Goal: Task Accomplishment & Management: Manage account settings

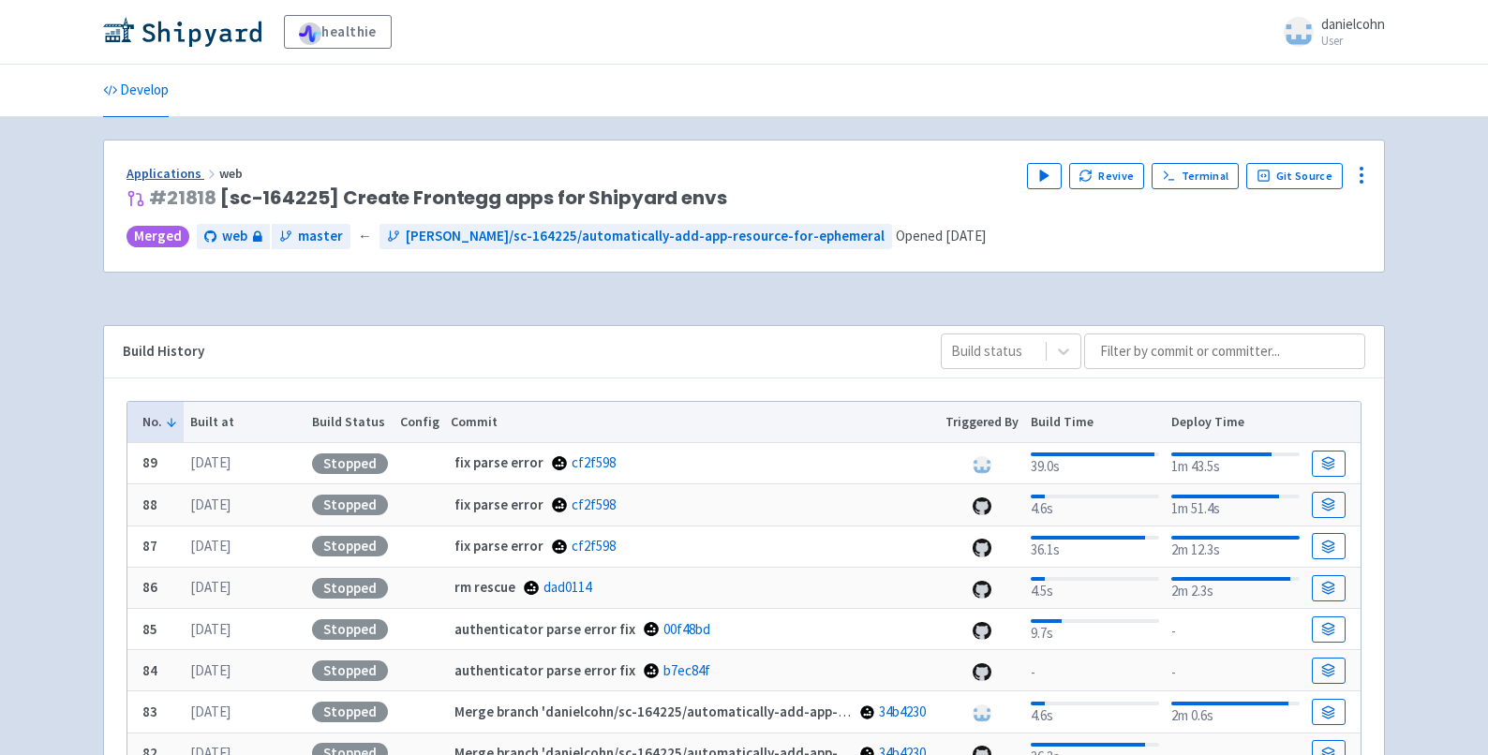
click at [163, 171] on link "Applications" at bounding box center [173, 173] width 93 height 17
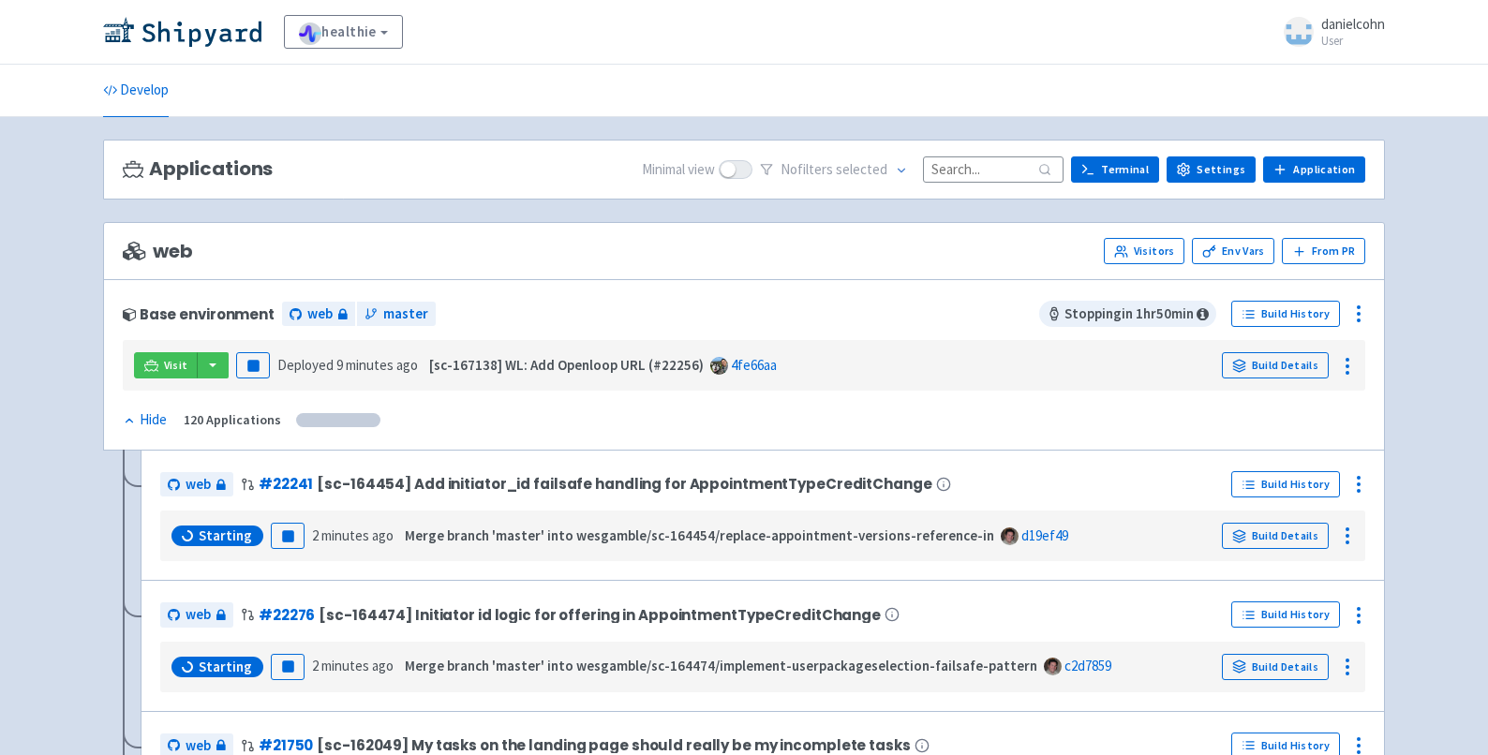
drag, startPoint x: 981, startPoint y: 168, endPoint x: 971, endPoint y: 170, distance: 10.5
click at [981, 168] on input at bounding box center [993, 168] width 141 height 25
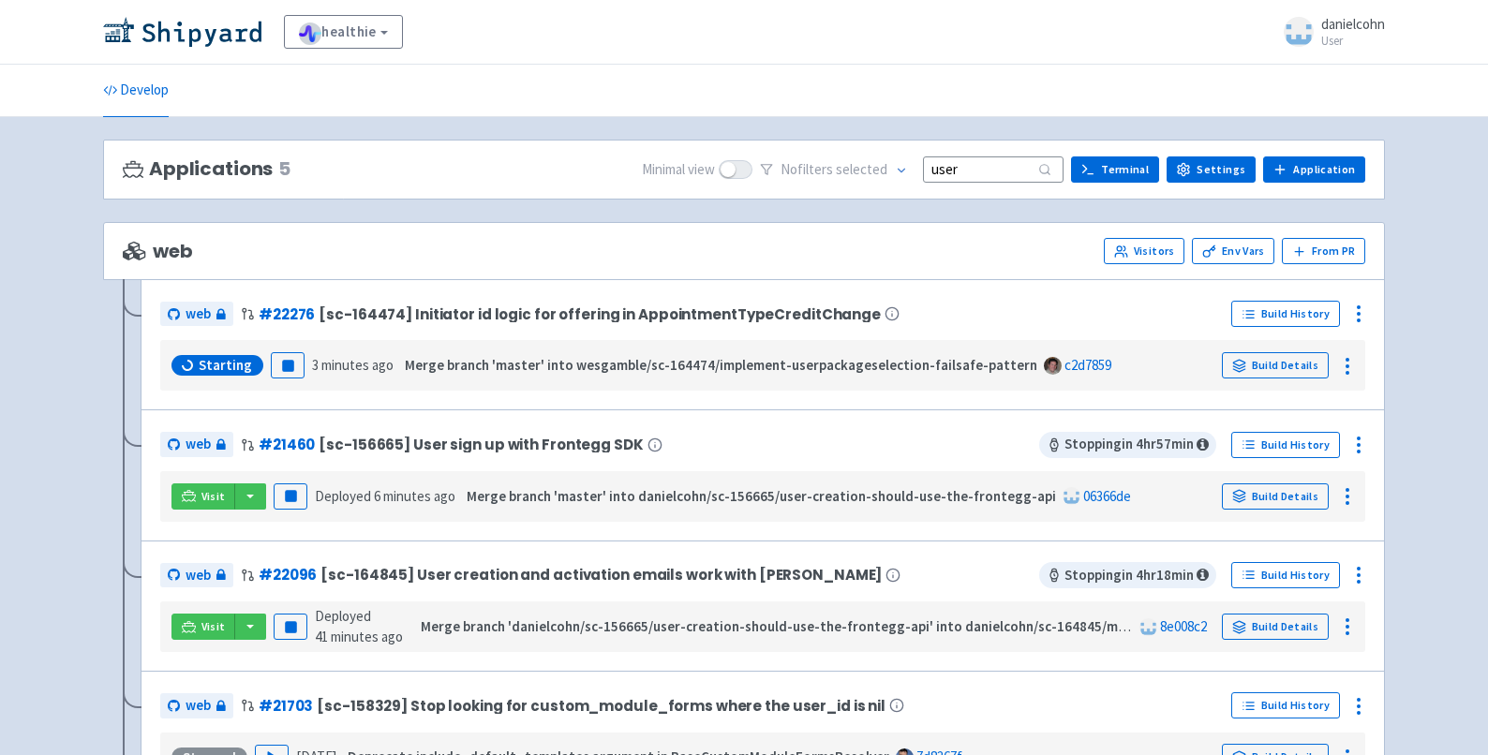
type input "user"
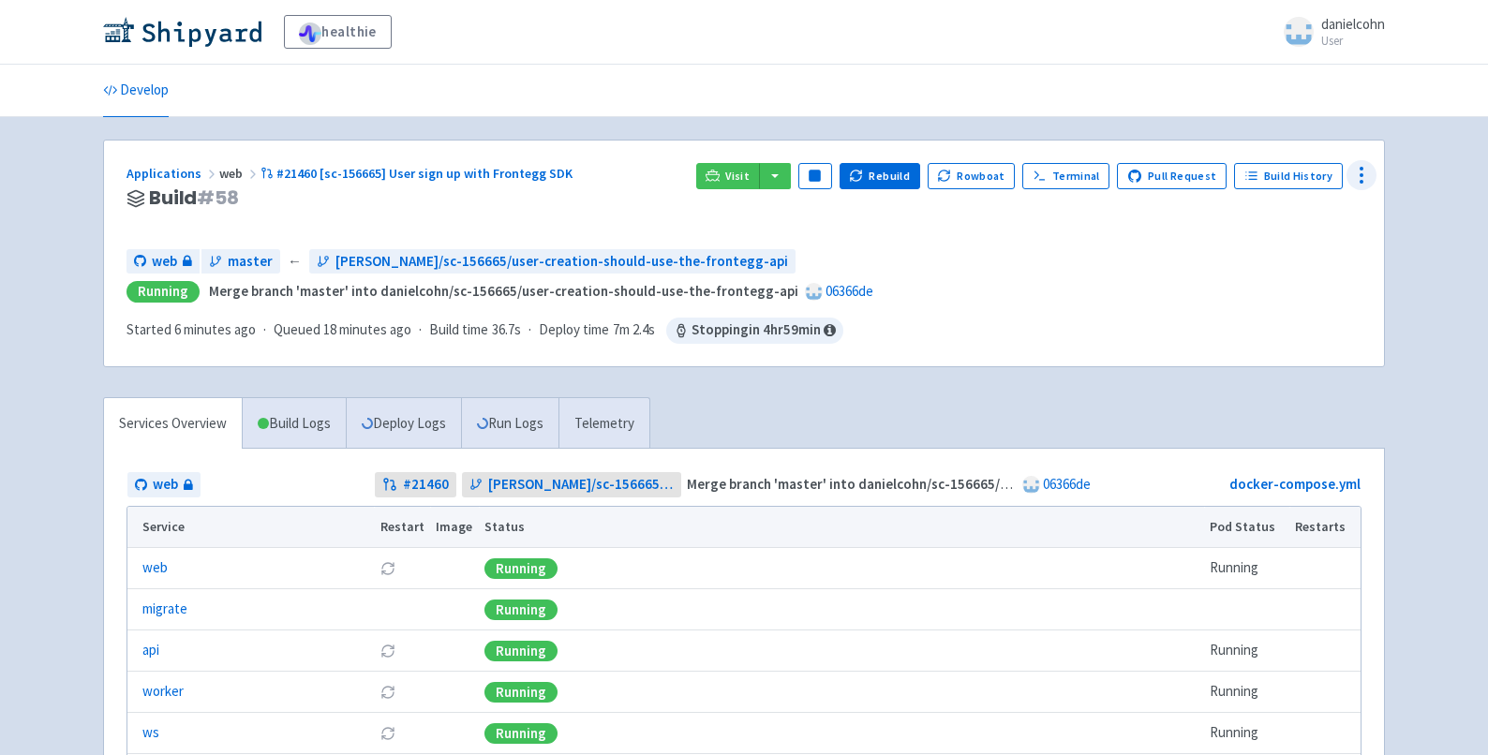
click at [1373, 186] on icon at bounding box center [1361, 175] width 22 height 22
click at [1280, 324] on span "Env Vars" at bounding box center [1291, 318] width 125 height 26
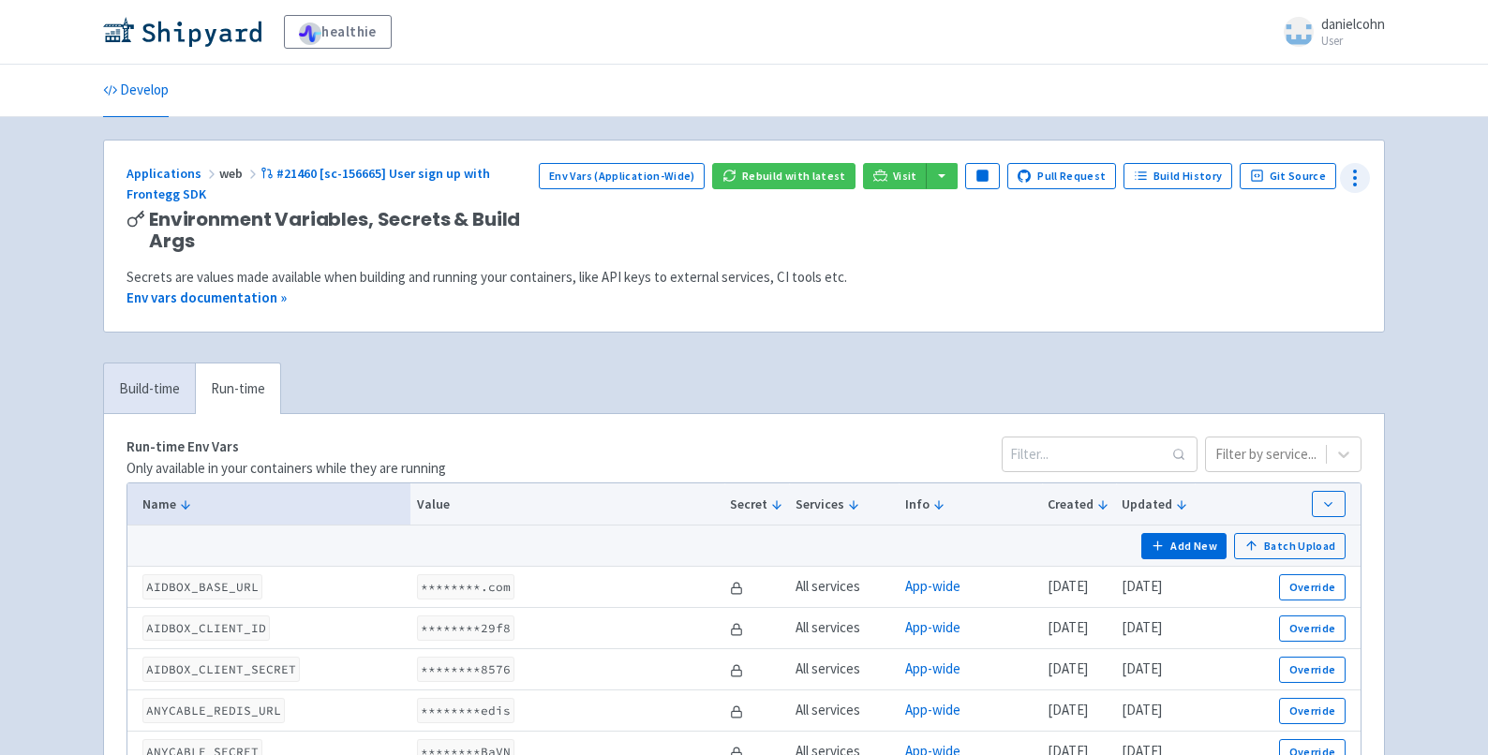
click at [1357, 182] on icon at bounding box center [1355, 178] width 22 height 22
click at [490, 174] on link "#21460 [sc-156665] User sign up with Frontegg SDK" at bounding box center [309, 184] width 364 height 38
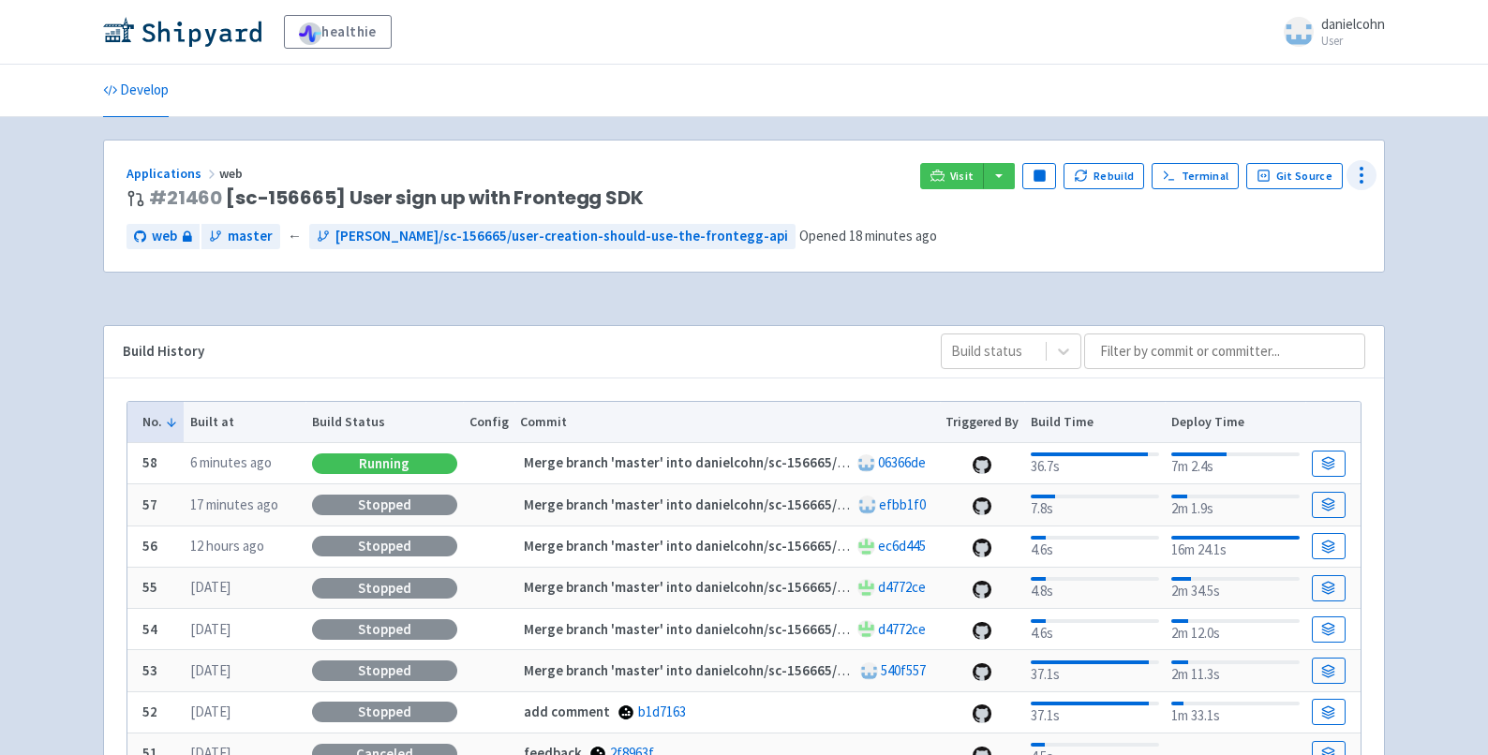
click at [1357, 169] on icon at bounding box center [1361, 175] width 22 height 22
click at [1278, 313] on span "Env Vars" at bounding box center [1254, 318] width 50 height 26
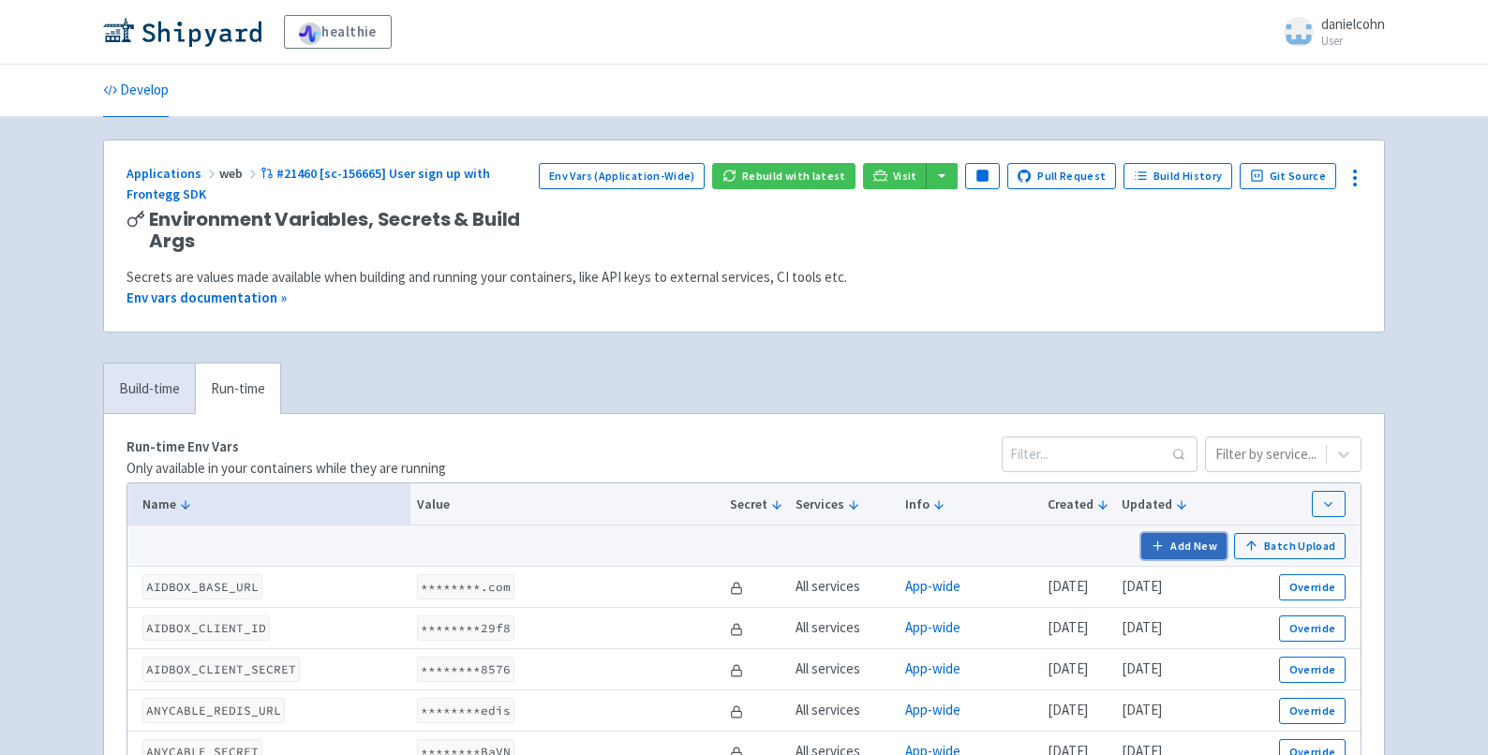
click at [1198, 548] on button "Add New" at bounding box center [1184, 546] width 86 height 26
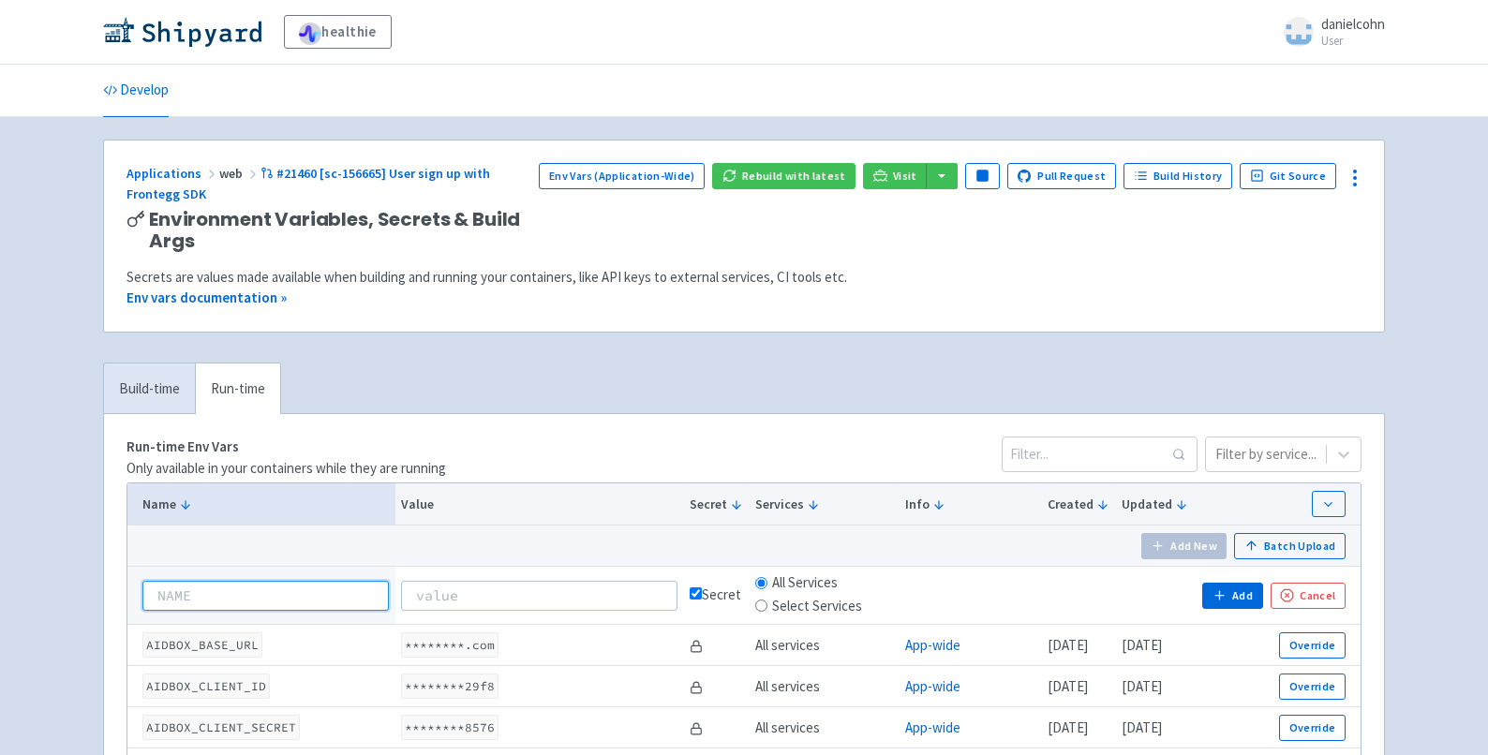
paste input "AUTH_SERVICE_ENABLED"
type input "AUTH_SERVICE_ENABLED"
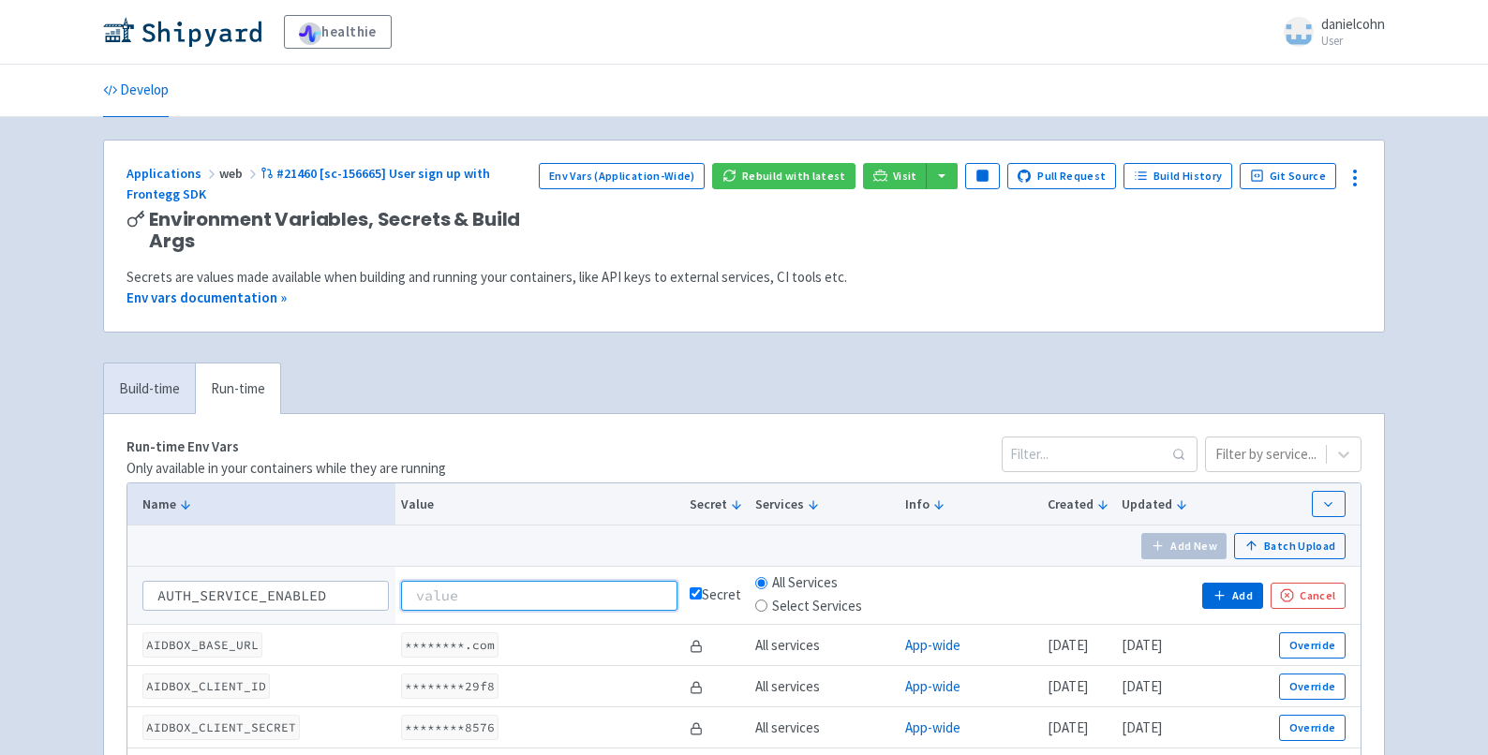
click at [459, 601] on input at bounding box center [539, 596] width 276 height 30
type input "true"
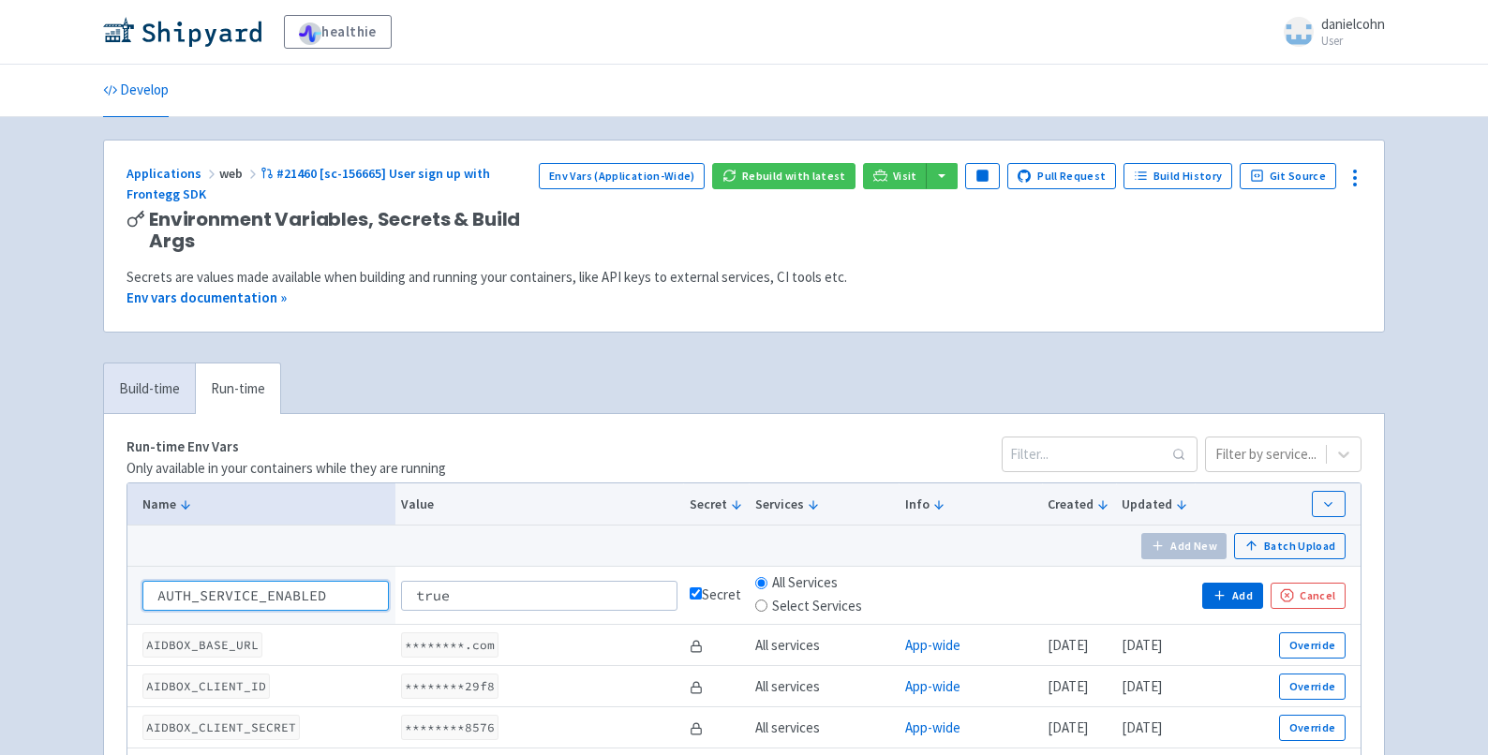
drag, startPoint x: 159, startPoint y: 596, endPoint x: 113, endPoint y: 590, distance: 46.3
click at [142, 590] on input "AUTH_SERVICE_ENABLED" at bounding box center [265, 596] width 246 height 30
click at [1255, 597] on button "Add" at bounding box center [1232, 596] width 60 height 26
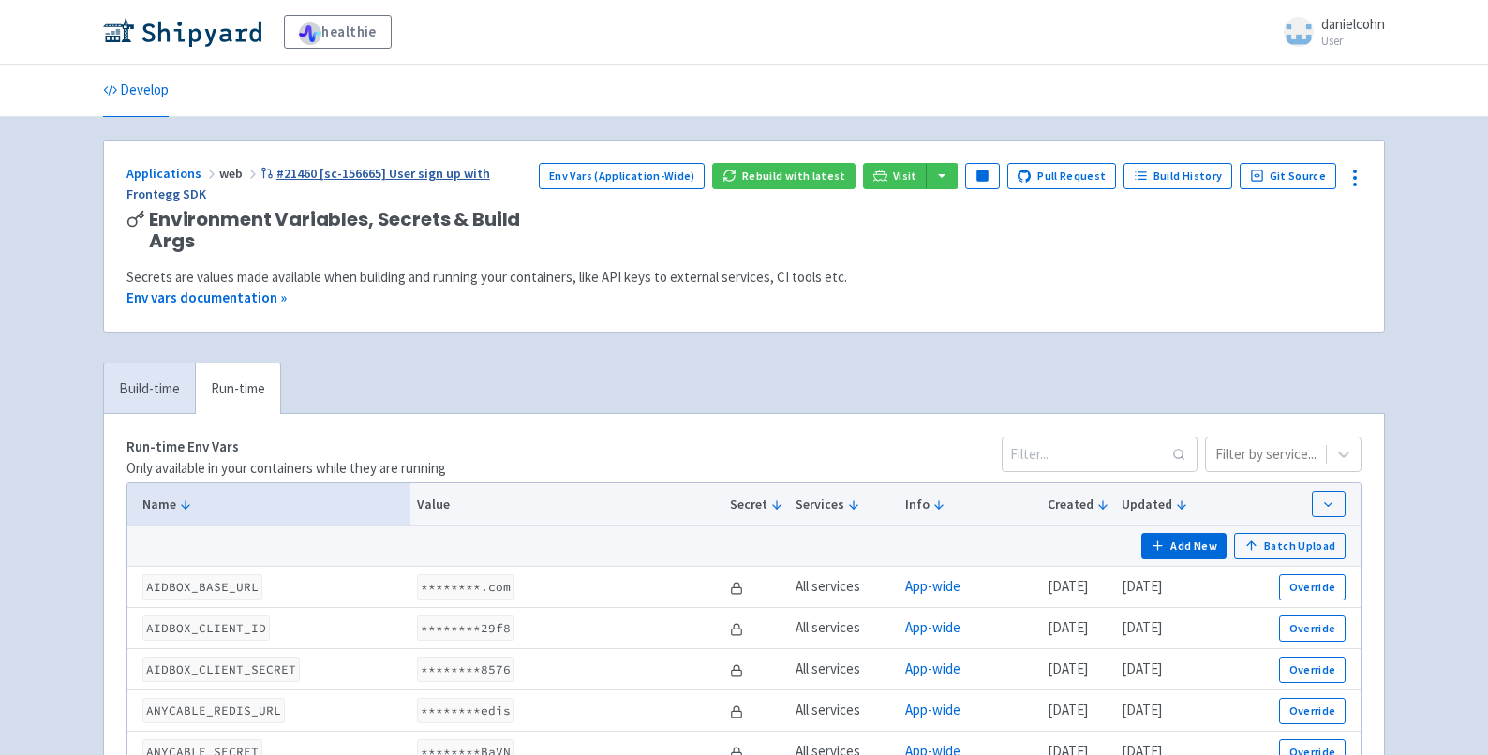
click at [490, 179] on link "#21460 [sc-156665] User sign up with Frontegg SDK" at bounding box center [309, 184] width 364 height 38
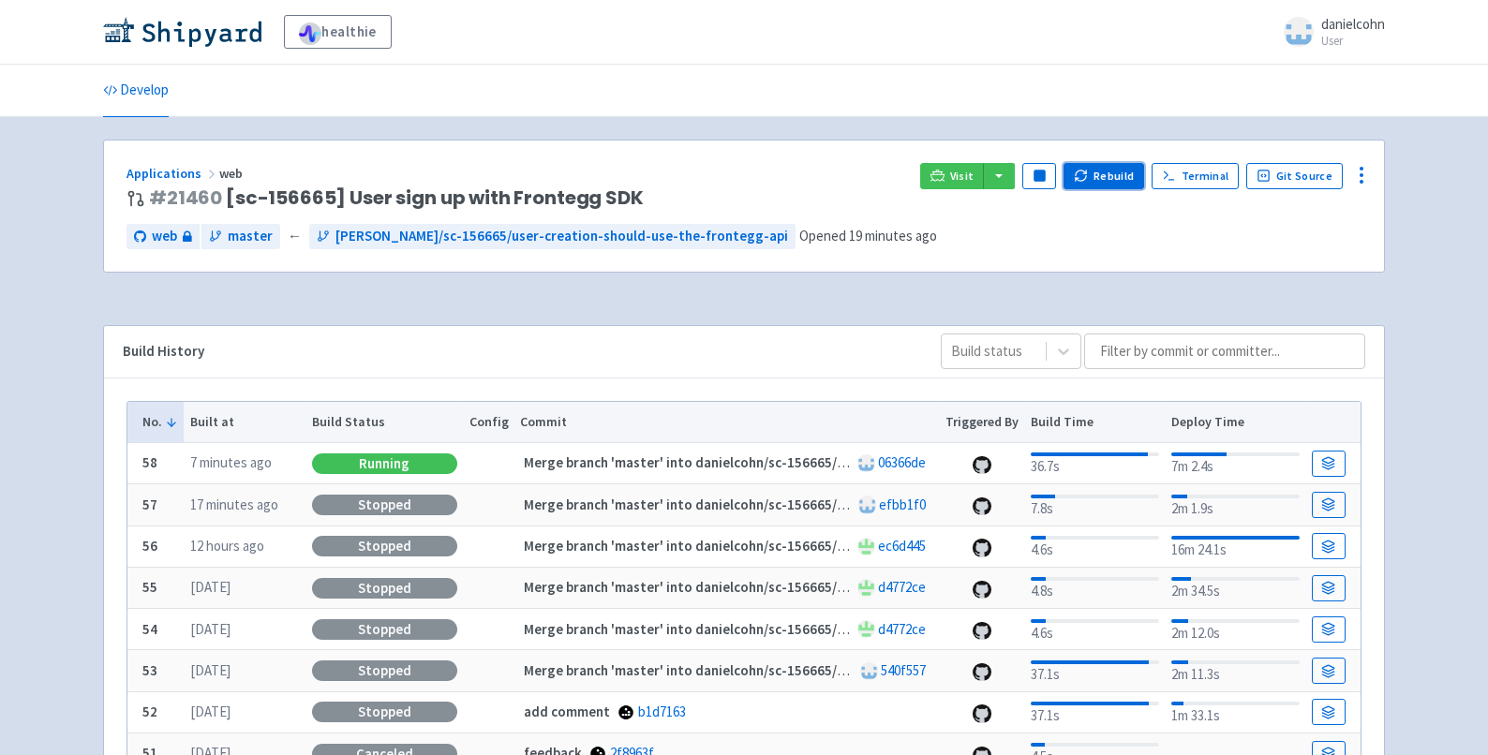
click at [1088, 182] on icon "button" at bounding box center [1081, 176] width 14 height 14
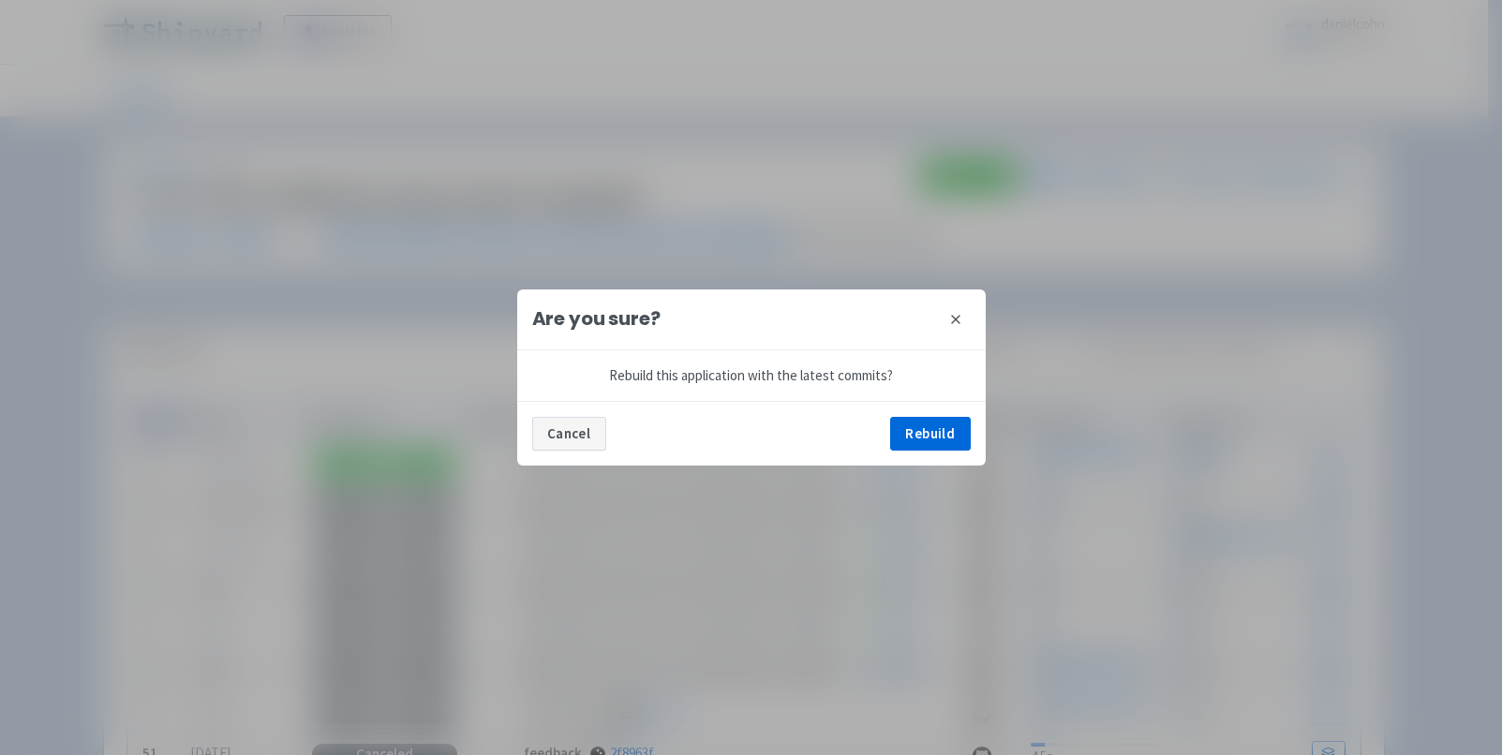
click at [575, 431] on button "Cancel" at bounding box center [569, 434] width 74 height 34
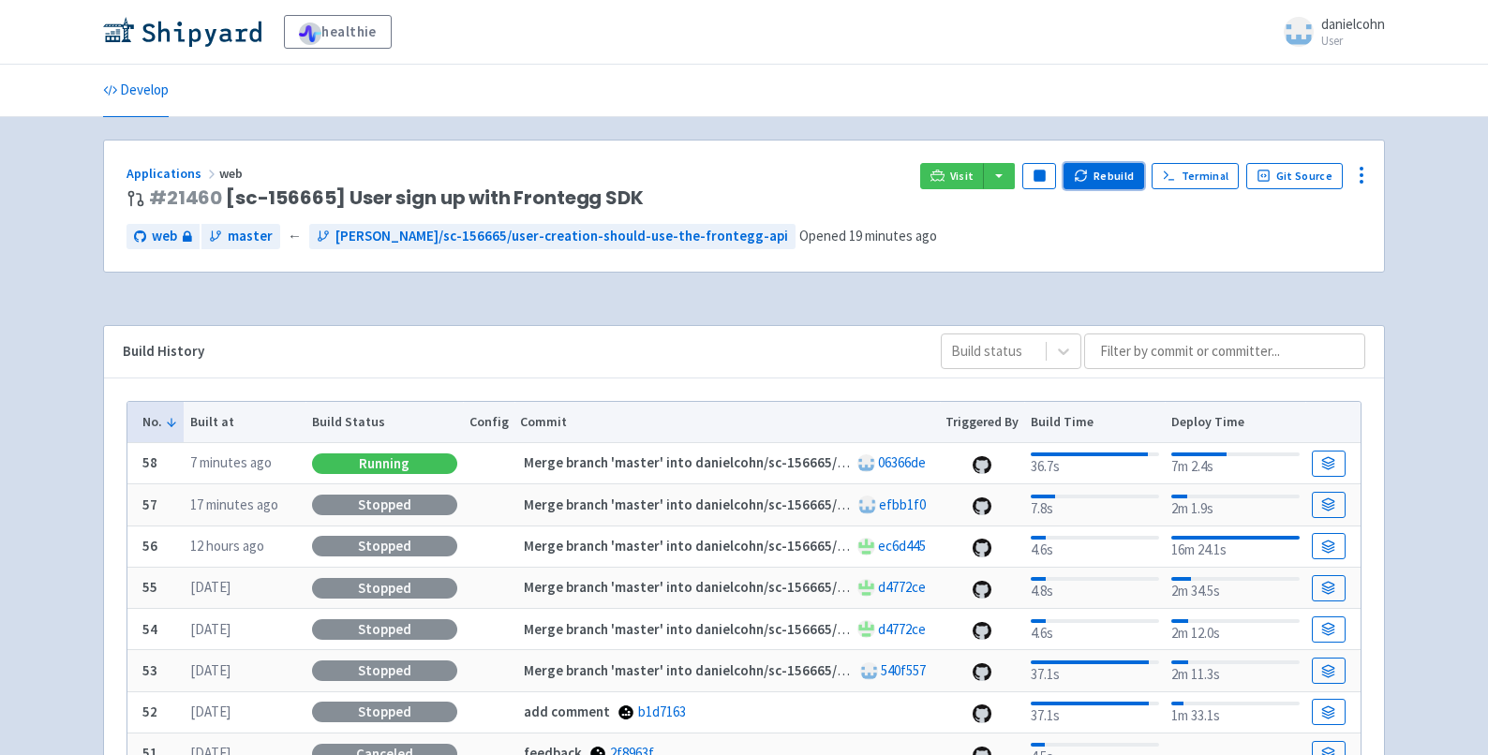
click at [1121, 179] on button "Rebuild" at bounding box center [1104, 176] width 81 height 26
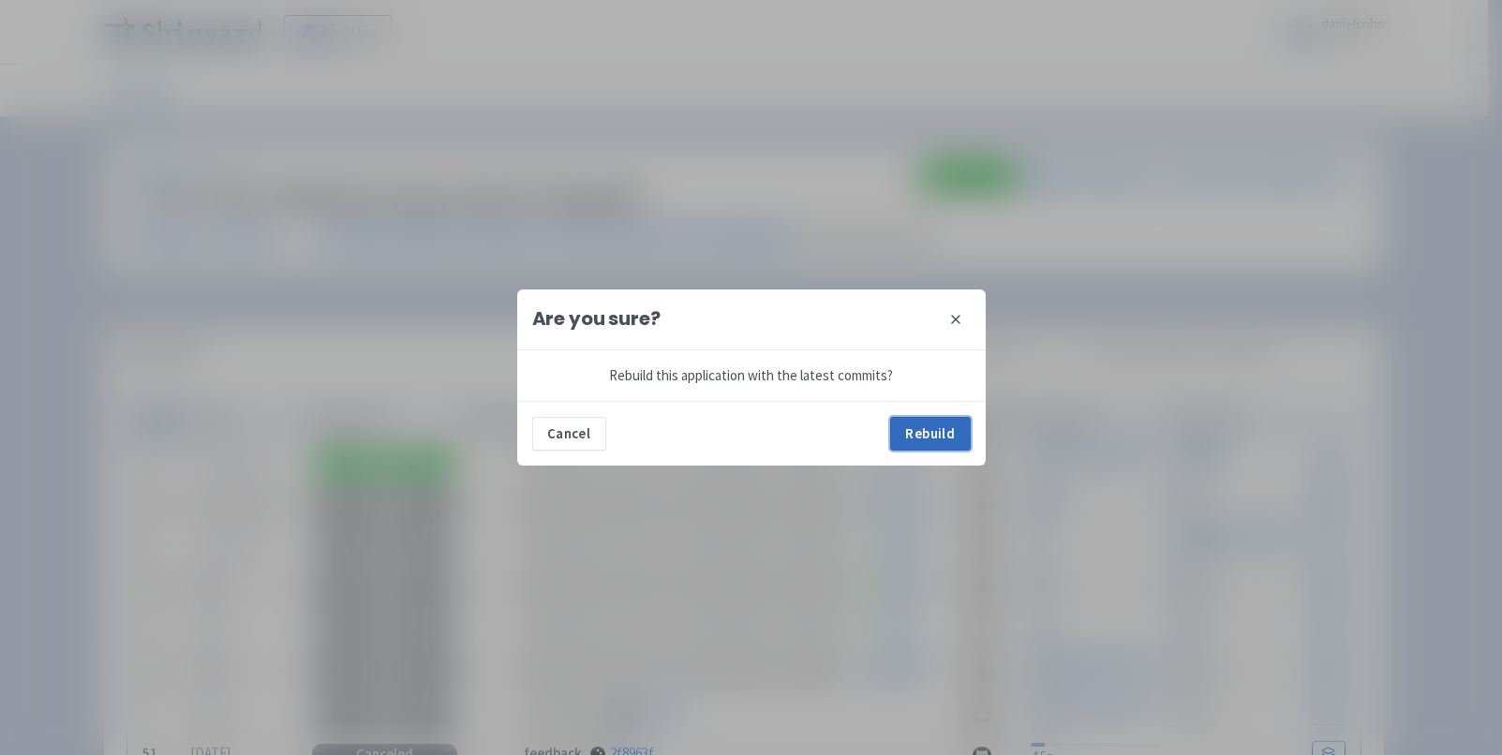
click at [916, 428] on button "Rebuild" at bounding box center [930, 434] width 81 height 34
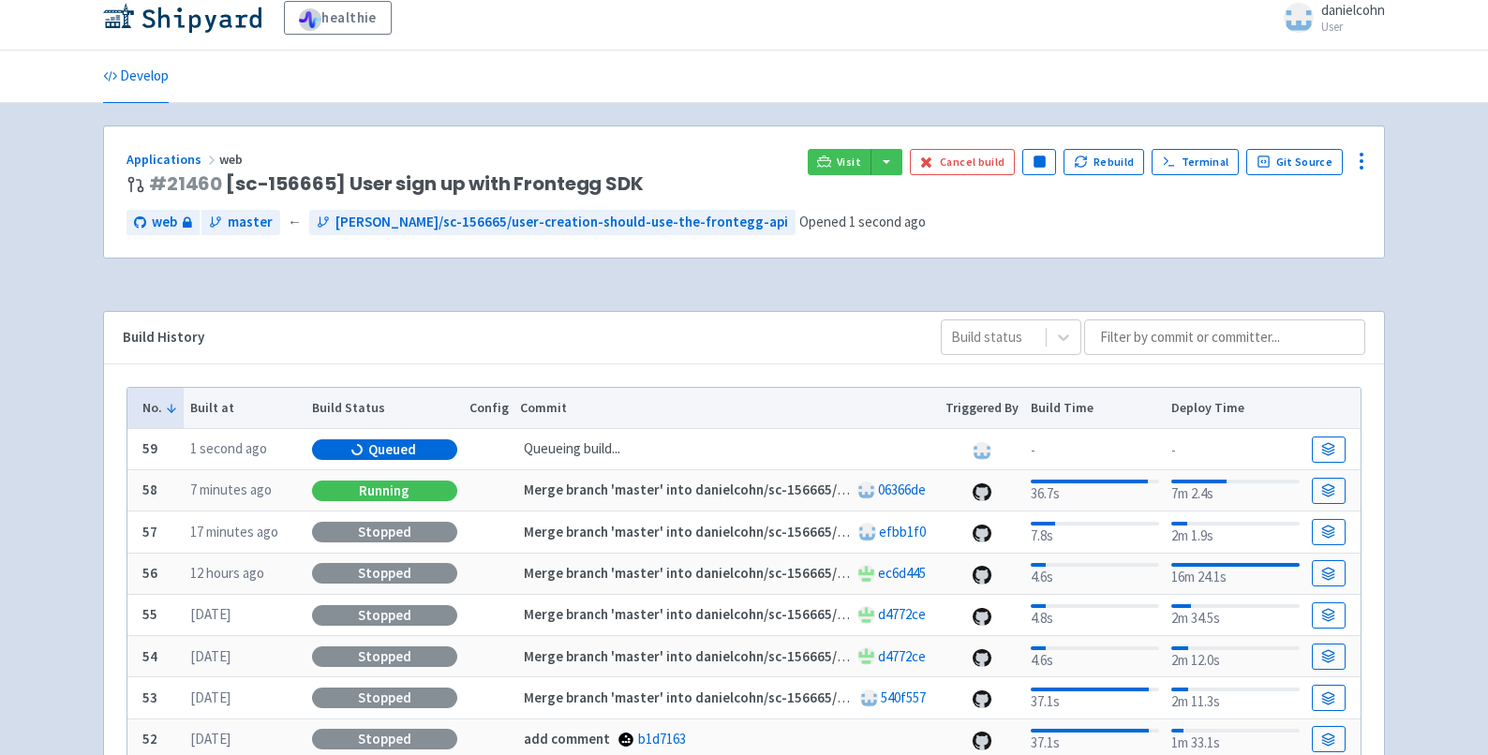
scroll to position [15, 0]
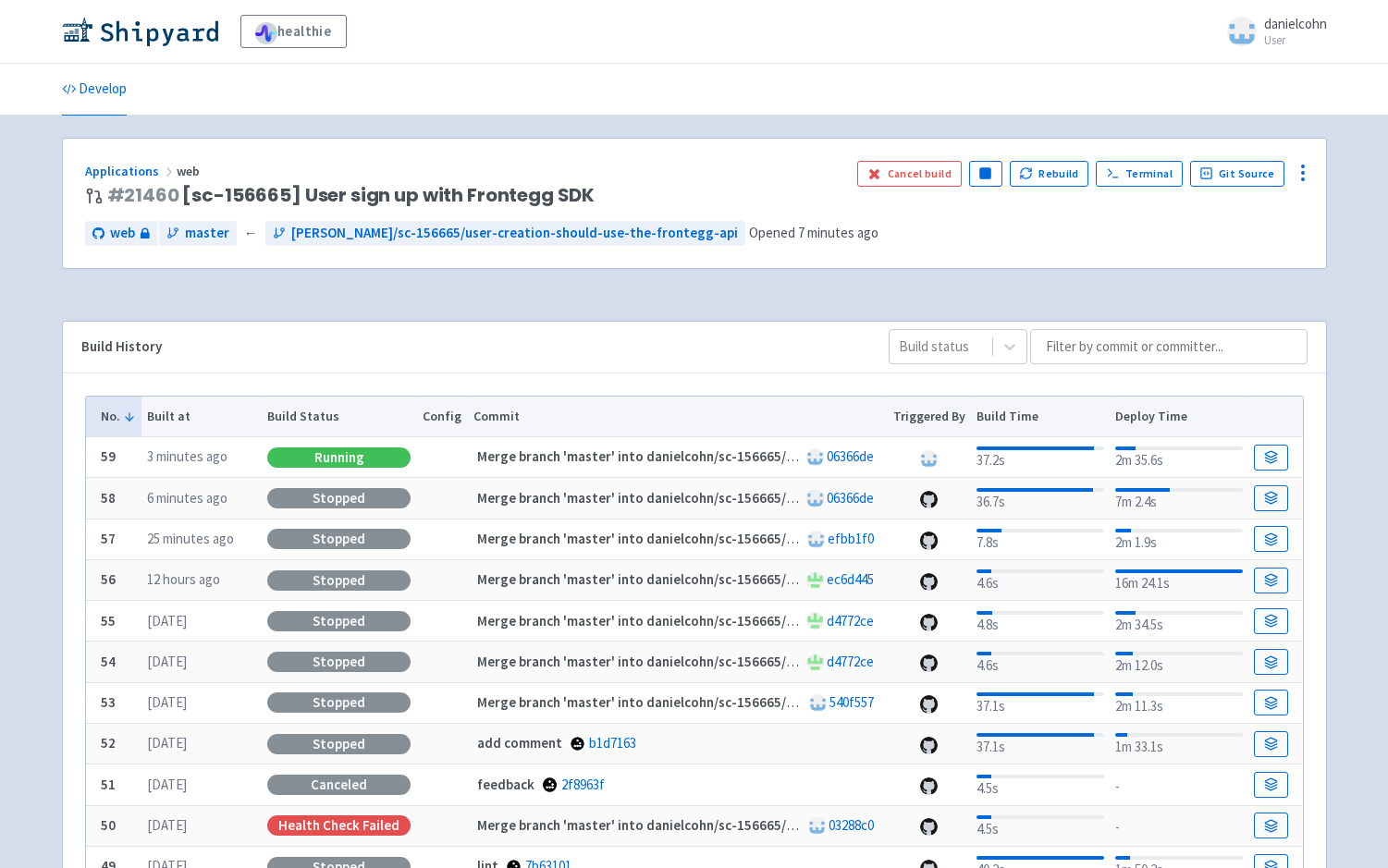
click at [370, 288] on div "Applications web # 21460 [sc-156665] User sign up with Frontegg SDK Cancel buil…" at bounding box center [694, 215] width 1265 height 154
click at [1304, 177] on icon at bounding box center [1302, 173] width 22 height 22
drag, startPoint x: 840, startPoint y: 280, endPoint x: 763, endPoint y: 283, distance: 77.1
click at [815, 285] on div "Applications web # 21460 [sc-156665] User sign up with Frontegg SDK Cancel buil…" at bounding box center [694, 215] width 1265 height 154
click at [247, 193] on span "# 21460 [sc-156665] User sign up with Frontegg SDK" at bounding box center [351, 195] width 488 height 22
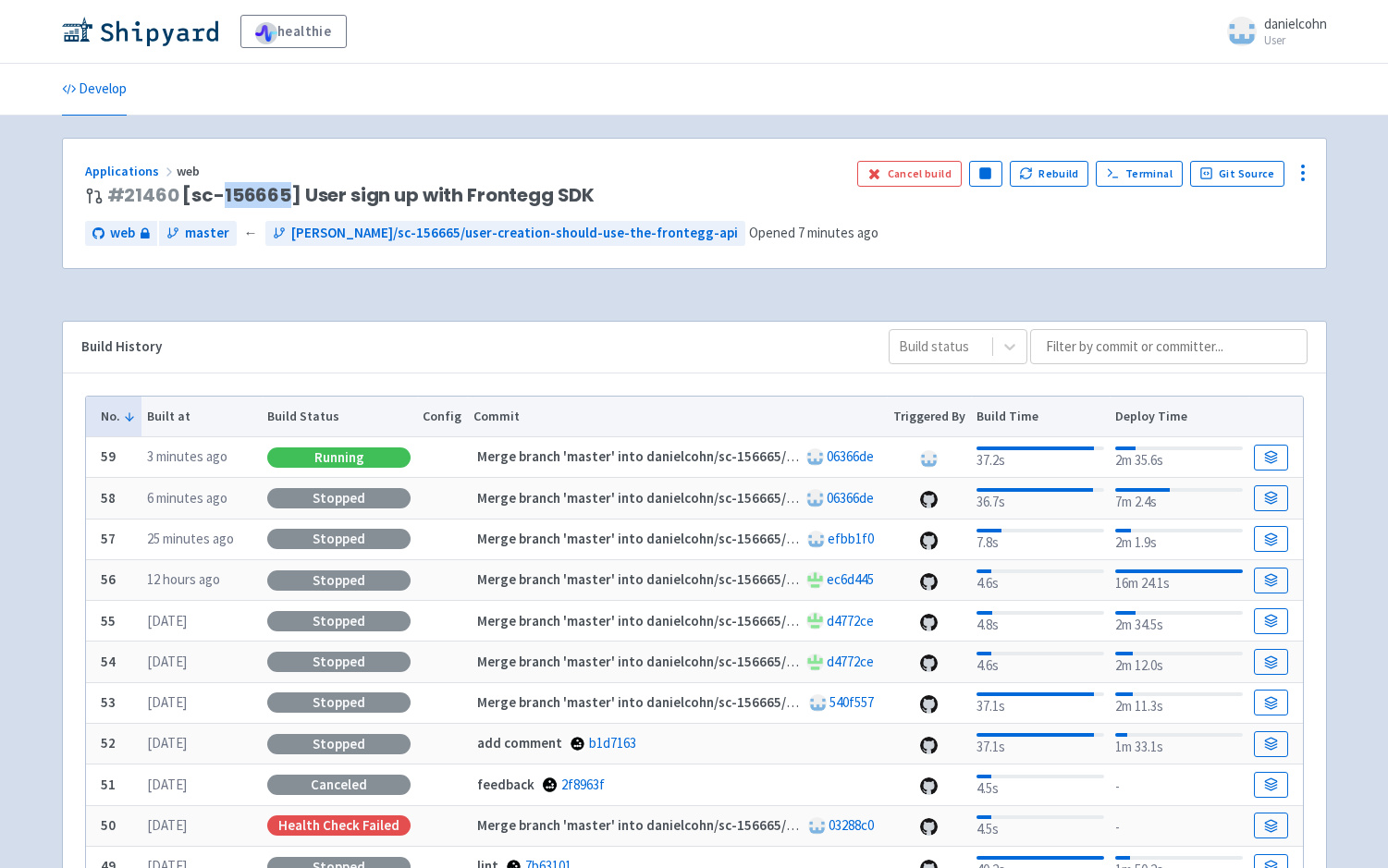
click at [247, 193] on span "# 21460 [sc-156665] User sign up with Frontegg SDK" at bounding box center [351, 195] width 488 height 22
click at [1315, 178] on div at bounding box center [1302, 173] width 30 height 30
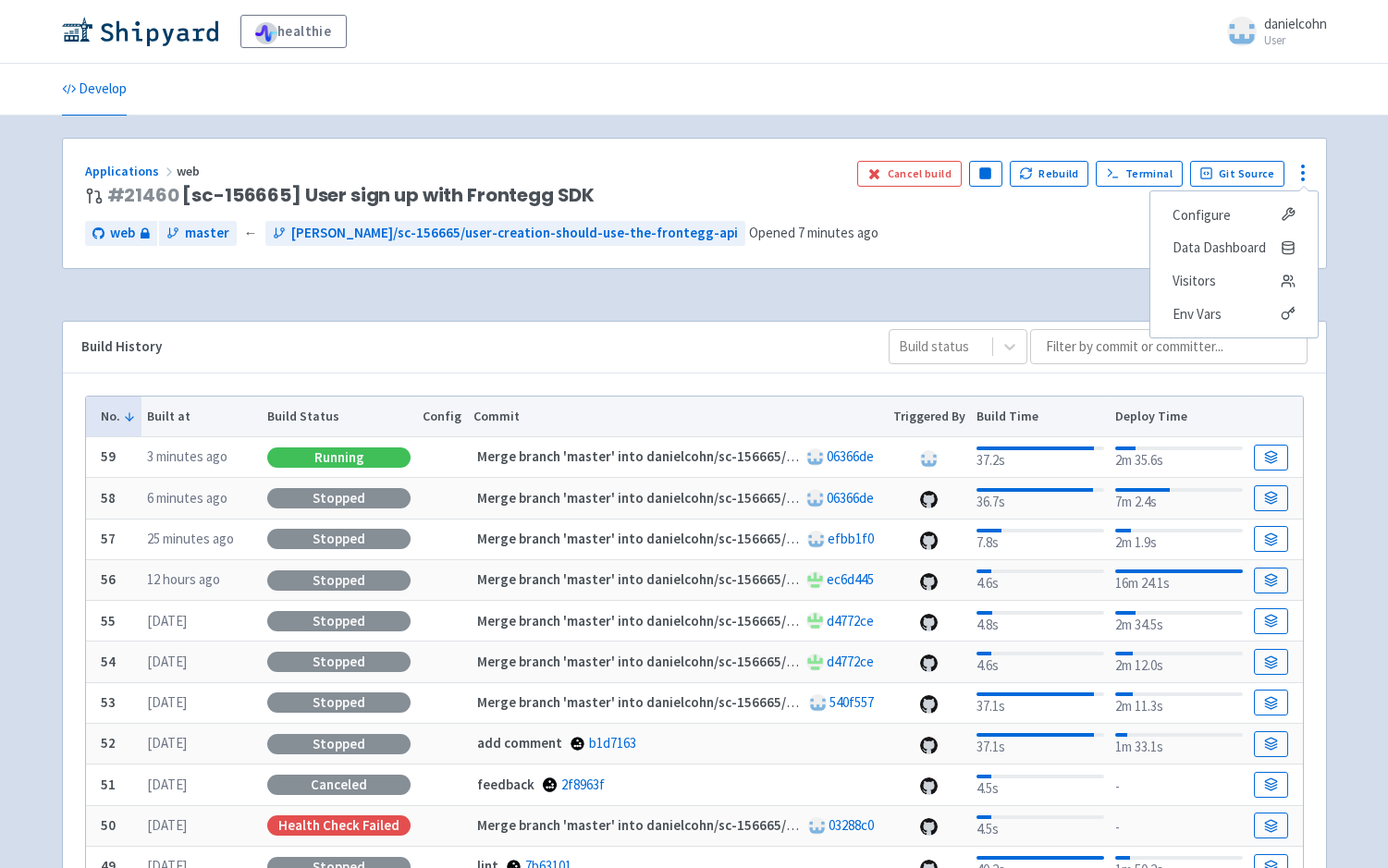
click at [882, 299] on div "Applications web # 21460 [sc-156665] User sign up with Frontegg SDK Cancel buil…" at bounding box center [694, 642] width 1265 height 1008
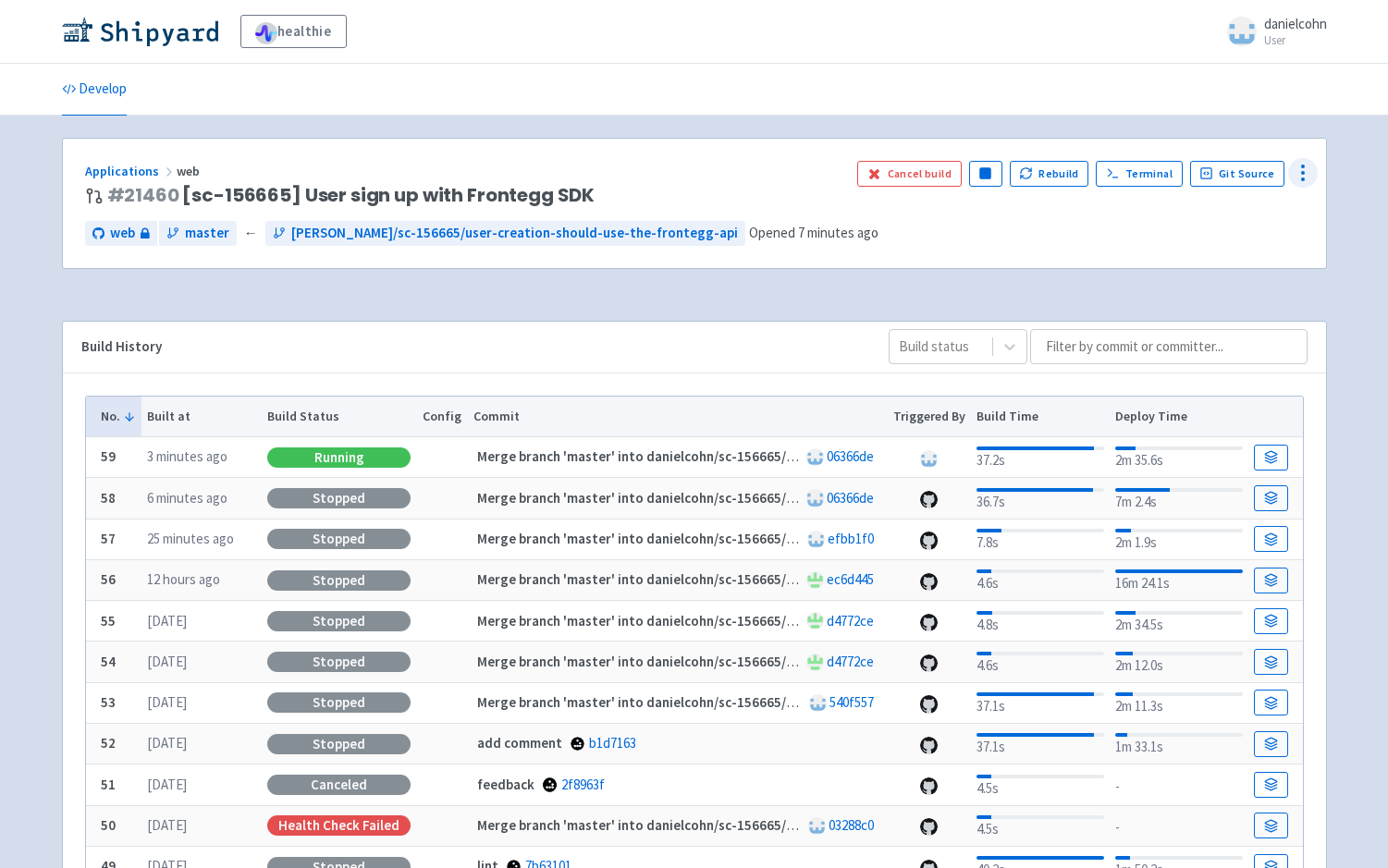
click at [1309, 175] on icon at bounding box center [1302, 173] width 22 height 22
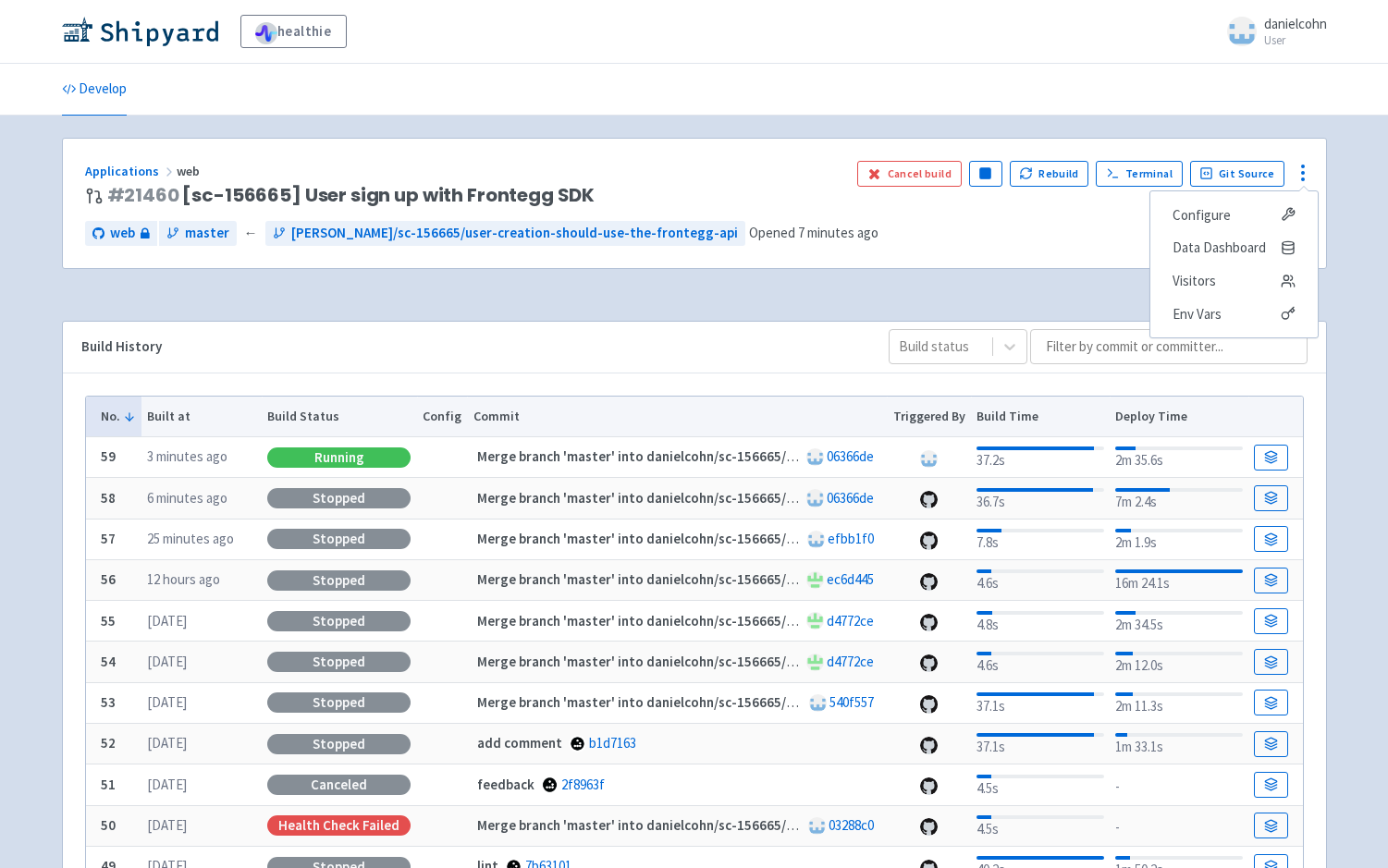
drag, startPoint x: 961, startPoint y: 271, endPoint x: 1210, endPoint y: 357, distance: 263.4
click at [968, 271] on div "Applications web # 21460 [sc-156665] User sign up with Frontegg SDK Cancel buil…" at bounding box center [694, 215] width 1265 height 154
click at [337, 198] on span "# 21460 [sc-156665] User sign up with Frontegg SDK" at bounding box center [351, 195] width 488 height 22
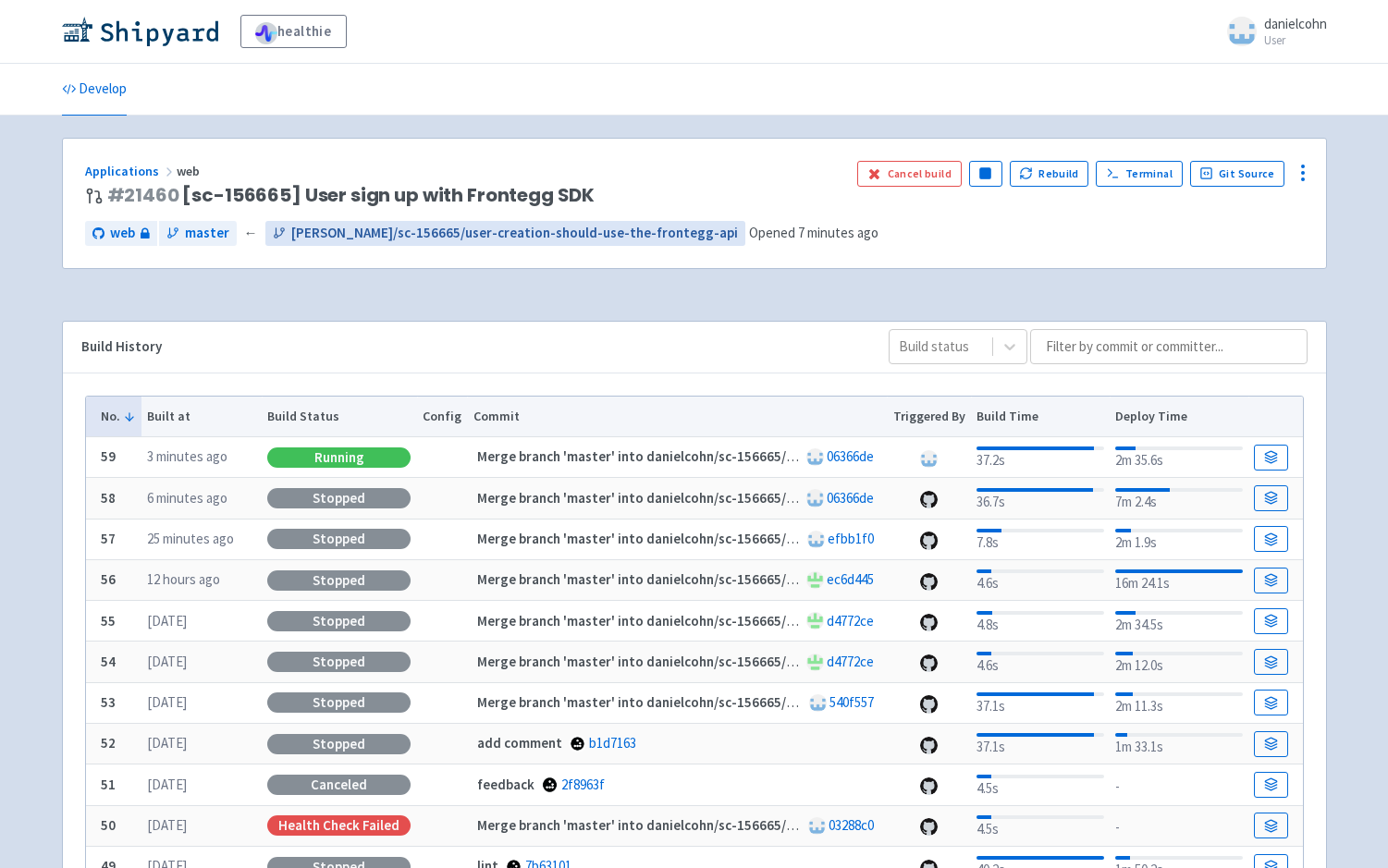
click at [355, 232] on span "[PERSON_NAME]/sc-156665/user-creation-should-use-the-frontegg-api" at bounding box center [514, 234] width 447 height 22
click at [1289, 171] on div at bounding box center [1302, 173] width 30 height 30
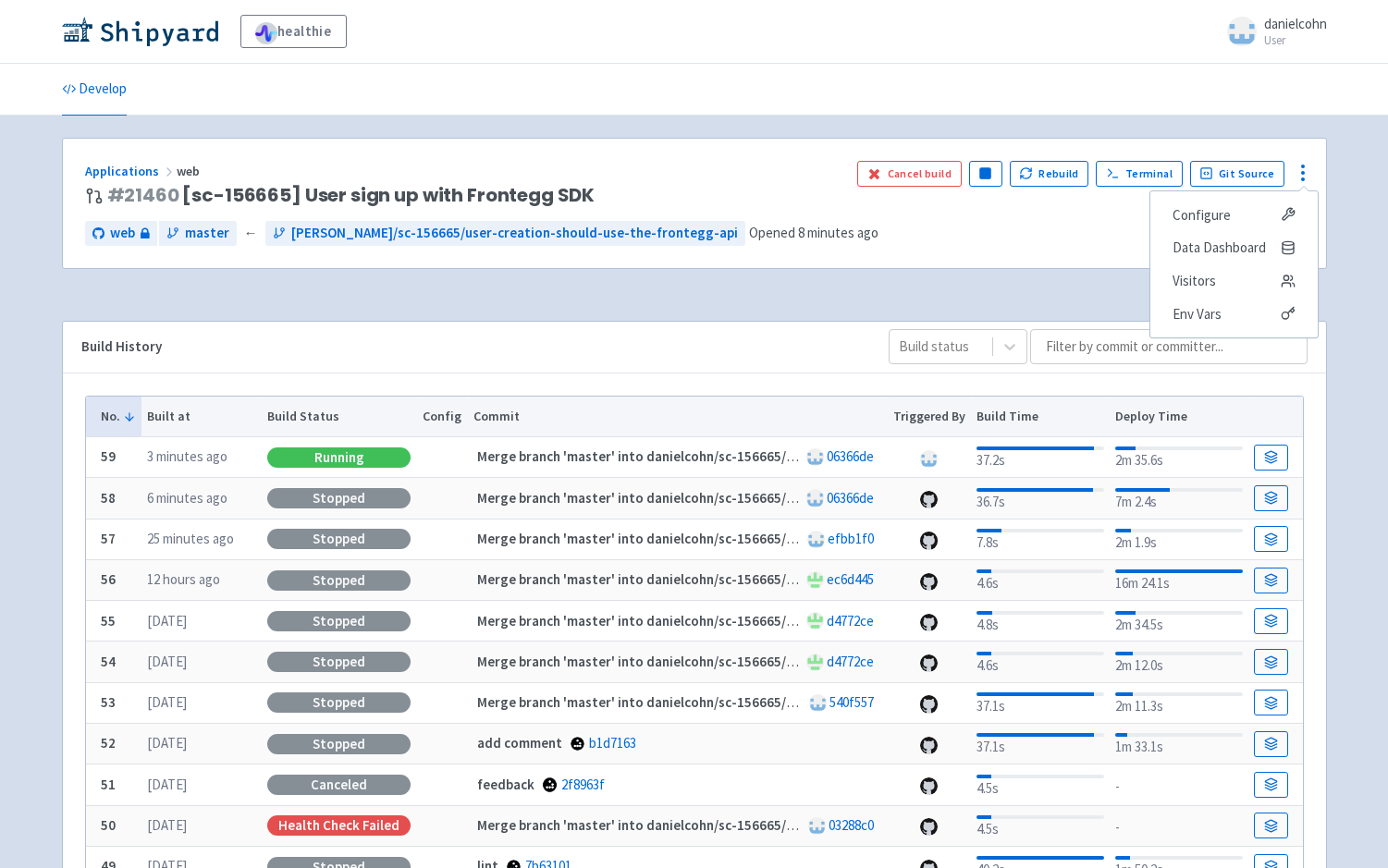
click at [814, 291] on div "Applications web # 21460 [sc-156665] User sign up with Frontegg SDK Cancel buil…" at bounding box center [694, 642] width 1265 height 1008
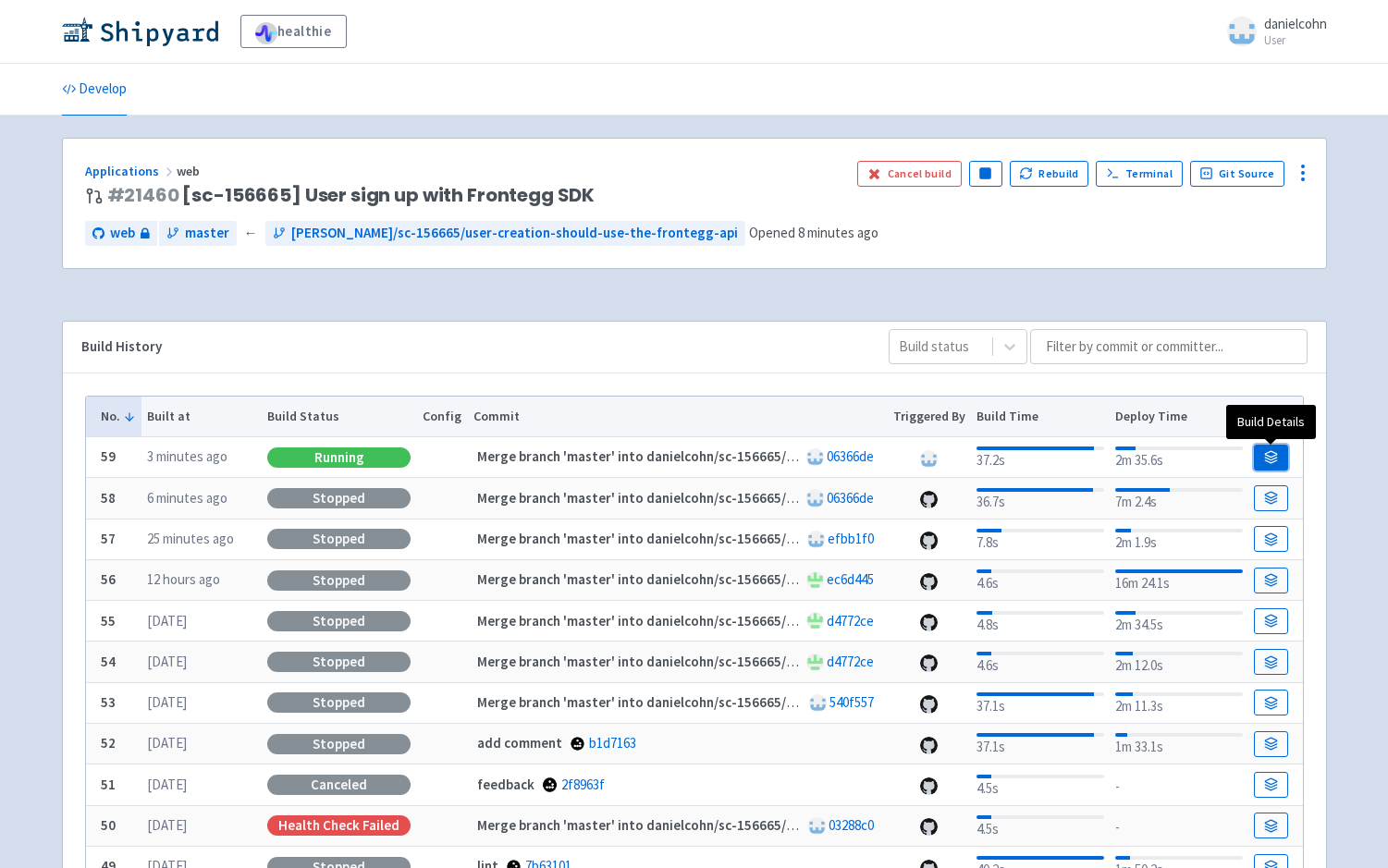
click at [1265, 448] on link at bounding box center [1271, 458] width 34 height 26
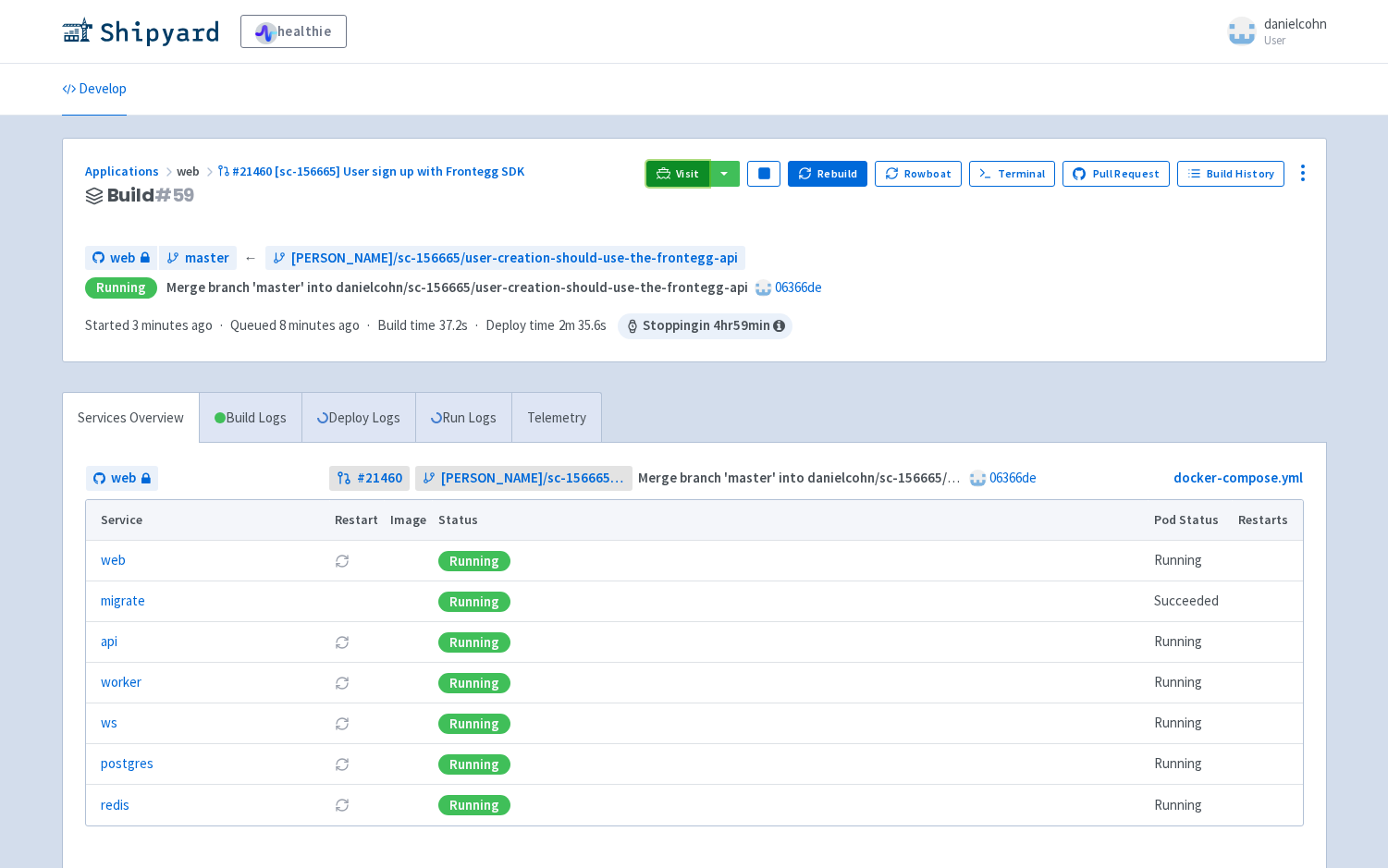
click at [670, 174] on icon at bounding box center [663, 174] width 14 height 14
